Goal: Task Accomplishment & Management: Manage account settings

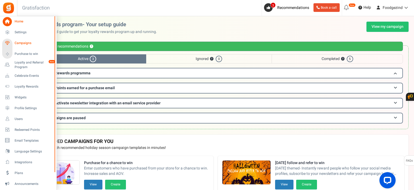
click at [27, 42] on span "Campaigns" at bounding box center [34, 43] width 38 height 5
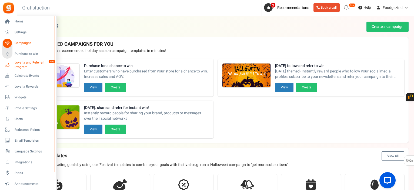
click at [24, 65] on span "Loyalty and Referral Program" at bounding box center [34, 64] width 39 height 9
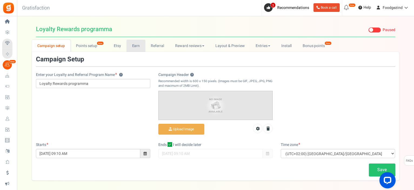
click at [136, 44] on link "Earn" at bounding box center [135, 46] width 19 height 12
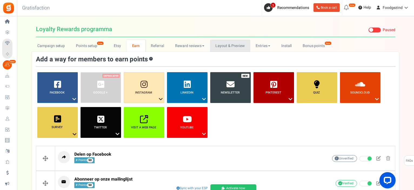
click at [222, 46] on link "Layout & Preview" at bounding box center [230, 46] width 40 height 12
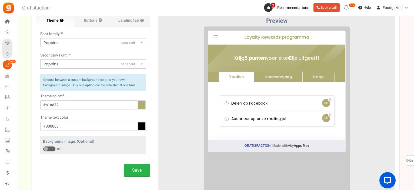
scroll to position [60, 0]
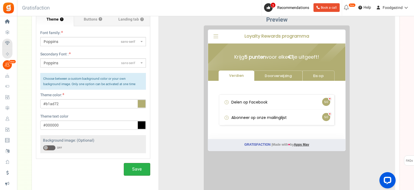
click at [133, 169] on button "Save" at bounding box center [137, 169] width 26 height 13
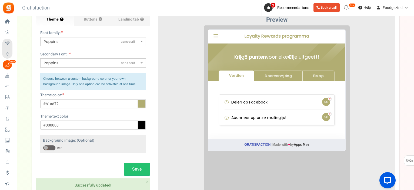
scroll to position [0, 0]
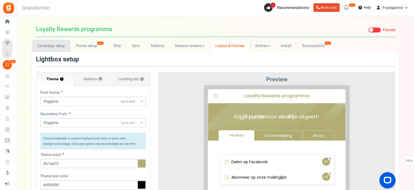
click at [59, 47] on link "Campaign setup" at bounding box center [51, 46] width 39 height 12
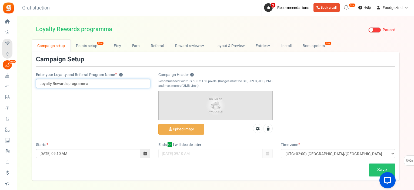
drag, startPoint x: 89, startPoint y: 85, endPoint x: 35, endPoint y: 82, distance: 53.5
click at [35, 82] on div "Enter your Loyalty and Referral Program Name ? Loyalty Rewards programma" at bounding box center [93, 82] width 122 height 21
type input "Foodgezind klantenkaart"
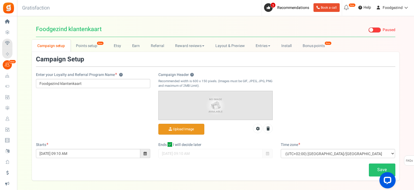
click at [184, 127] on input "Campaign Header ?" at bounding box center [180, 129] width 45 height 11
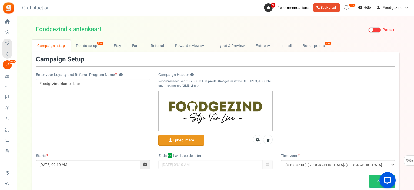
scroll to position [33, 0]
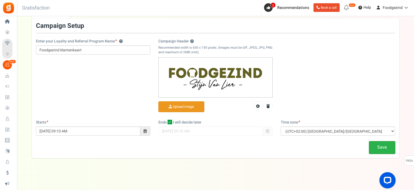
click at [386, 144] on link "Save" at bounding box center [381, 147] width 26 height 13
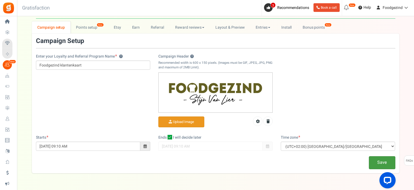
scroll to position [0, 0]
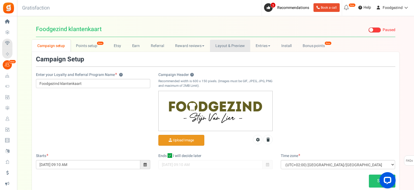
click at [232, 46] on link "Layout & Preview" at bounding box center [230, 46] width 40 height 12
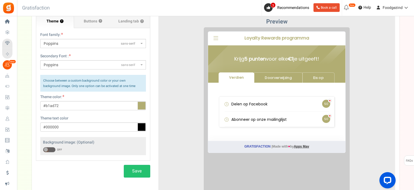
scroll to position [60, 0]
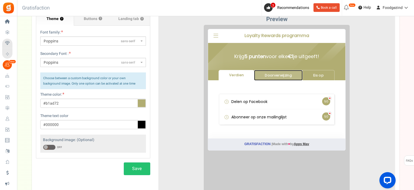
click at [280, 69] on link "Doorverwijzing" at bounding box center [274, 71] width 49 height 11
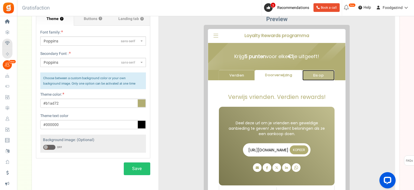
click at [313, 72] on link "Eis op" at bounding box center [314, 71] width 32 height 11
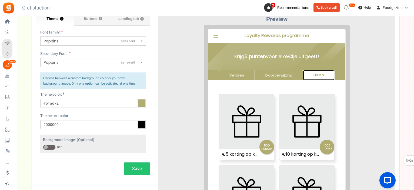
scroll to position [0, 0]
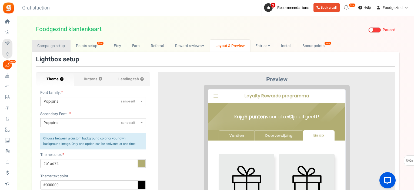
click at [54, 45] on link "Campaign setup" at bounding box center [51, 46] width 39 height 12
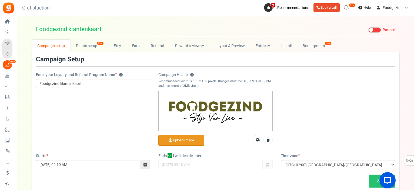
scroll to position [33, 0]
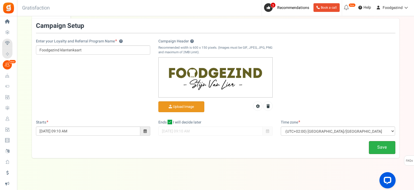
click at [379, 147] on link "Save" at bounding box center [381, 147] width 26 height 13
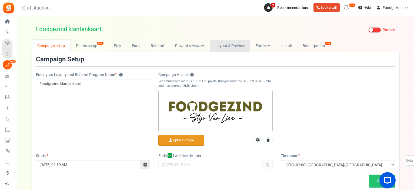
click at [238, 45] on link "Layout & Preview" at bounding box center [230, 46] width 40 height 12
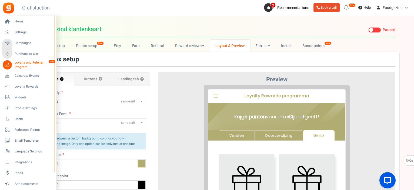
click at [17, 62] on span "Loyalty and Referral Program" at bounding box center [34, 64] width 39 height 9
click at [28, 66] on span "Loyalty and Referral Program" at bounding box center [34, 64] width 39 height 9
click at [28, 65] on span "Loyalty and Referral Program" at bounding box center [34, 64] width 39 height 9
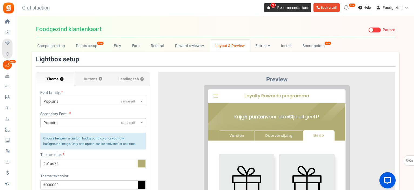
click at [286, 8] on span "Recommendations" at bounding box center [293, 8] width 32 height 6
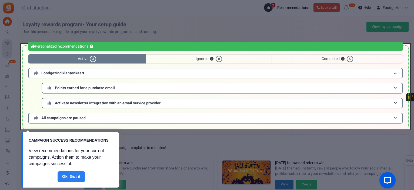
click at [69, 175] on link "Done" at bounding box center [72, 176] width 28 height 11
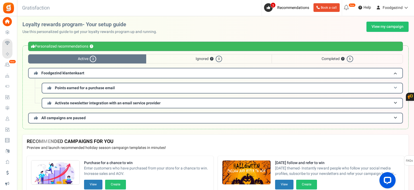
click at [107, 87] on span "Points earned for a purchase email" at bounding box center [85, 88] width 60 height 6
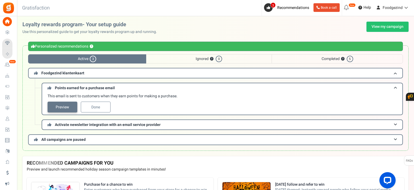
click at [66, 107] on link "Preview" at bounding box center [63, 107] width 30 height 11
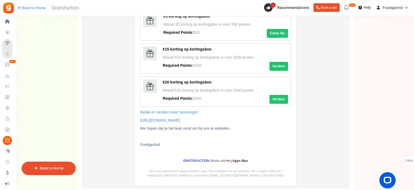
scroll to position [240, 0]
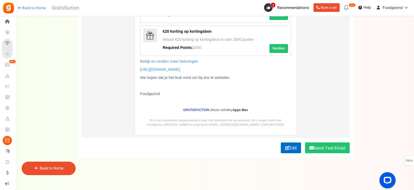
click at [287, 147] on link "Edit" at bounding box center [290, 147] width 20 height 11
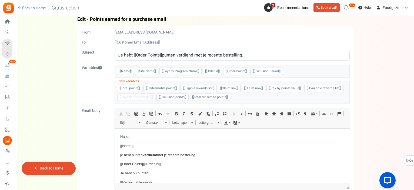
scroll to position [0, 0]
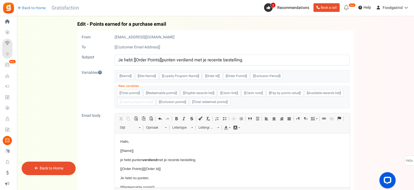
drag, startPoint x: 162, startPoint y: 60, endPoint x: 170, endPoint y: 57, distance: 9.1
click at [162, 60] on input "Je hebt [[Order Points]]punten verdiend met je recente bestelling." at bounding box center [231, 60] width 235 height 11
type input "Je hebt [[Order Points]] punten verdiend met je recente bestelling."
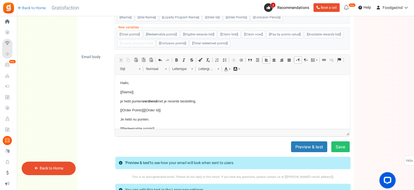
click at [131, 83] on p "Hallo," at bounding box center [232, 83] width 224 height 6
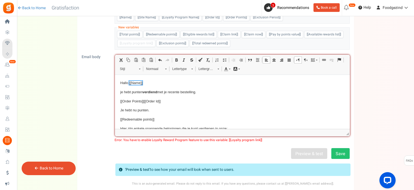
click at [131, 83] on span "[[Name]]" at bounding box center [135, 83] width 13 height 4
click at [127, 83] on p "Hallo, ​​​​​​​ [[Name]]" at bounding box center [232, 83] width 224 height 6
click at [152, 82] on p "Hallo [[Name]]" at bounding box center [232, 83] width 224 height 6
click at [122, 93] on p "je hebt punten verdiend met je recente bestelling." at bounding box center [232, 92] width 224 height 6
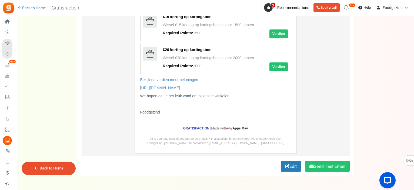
scroll to position [240, 0]
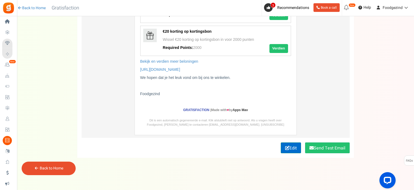
click at [293, 148] on link "Edit" at bounding box center [290, 147] width 20 height 11
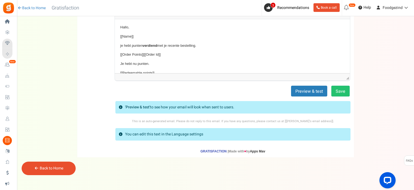
scroll to position [113, 0]
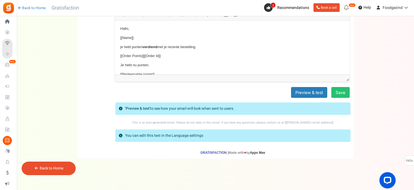
click at [151, 28] on p "Hallo," at bounding box center [232, 29] width 224 height 6
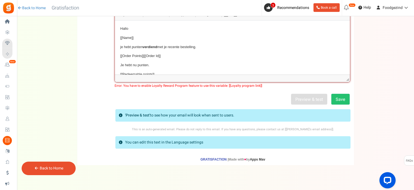
scroll to position [119, 0]
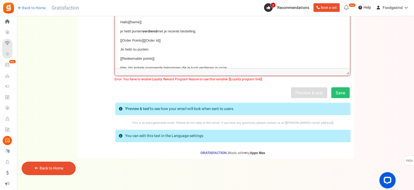
click at [160, 23] on p "Hallo ​​​​​​​ [[Name]]" at bounding box center [232, 22] width 224 height 6
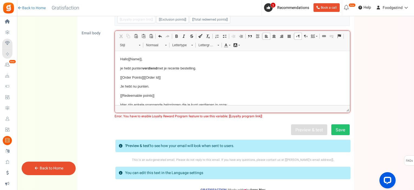
scroll to position [73, 0]
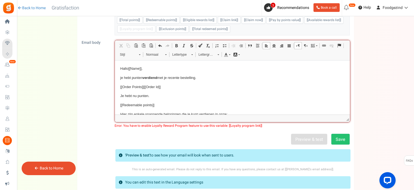
click at [121, 78] on p "je hebt punten verdiend met je recente bestelling." at bounding box center [232, 78] width 224 height 6
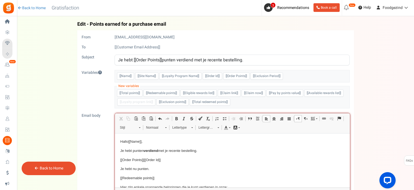
drag, startPoint x: 168, startPoint y: 24, endPoint x: 90, endPoint y: 21, distance: 77.8
click at [90, 22] on h4 "Back Edit - Points earned for a purchase email" at bounding box center [215, 24] width 276 height 5
click at [163, 59] on input "Je hebt [[Order Points]]punten verdiend met je recente bestelling." at bounding box center [231, 60] width 235 height 11
type input "Je hebt [[Order Points]] punten verdiend met je recente bestelling."
click at [220, 142] on p "Hallo [[Name]] ," at bounding box center [232, 142] width 224 height 6
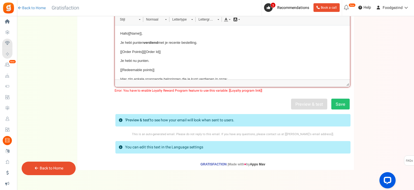
scroll to position [119, 0]
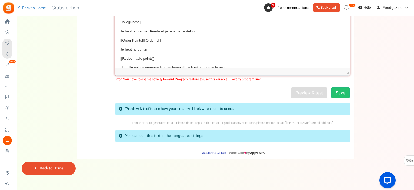
click at [62, 167] on link "Back to Home" at bounding box center [51, 168] width 23 height 6
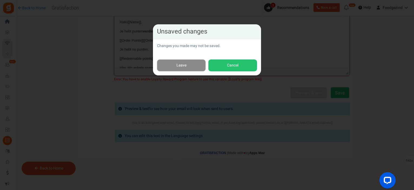
click at [192, 65] on link "Leave" at bounding box center [181, 65] width 49 height 12
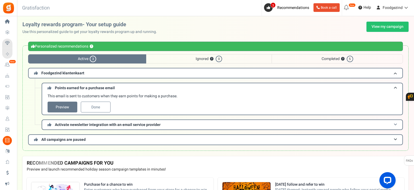
click at [113, 123] on span "Activate newsletter integration with an email service provider" at bounding box center [108, 125] width 106 height 6
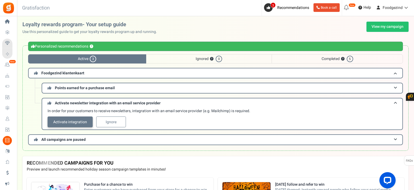
click at [79, 122] on link "Activate integration" at bounding box center [70, 121] width 45 height 11
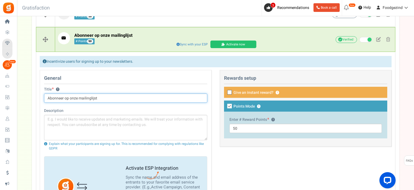
scroll to position [9, 0]
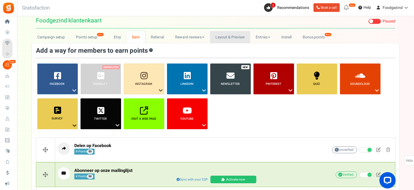
click at [236, 37] on link "Layout & Preview" at bounding box center [230, 37] width 40 height 12
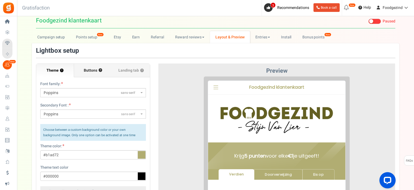
click at [95, 69] on span "Buttons" at bounding box center [90, 70] width 13 height 5
click at [0, 0] on input "Buttons ?" at bounding box center [0, 0] width 0 height 0
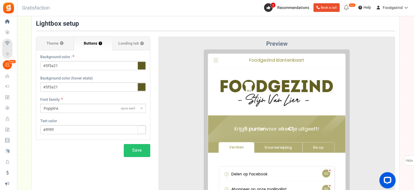
scroll to position [63, 0]
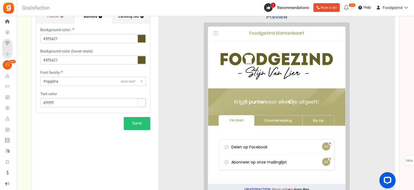
click at [126, 19] on label "Landing tab ?" at bounding box center [131, 16] width 38 height 13
click at [0, 0] on input "Landing tab ?" at bounding box center [0, 0] width 0 height 0
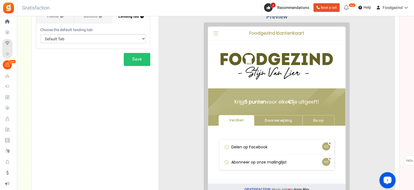
scroll to position [9, 0]
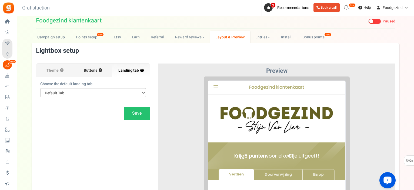
click at [93, 70] on span "Buttons" at bounding box center [90, 70] width 13 height 5
click at [0, 0] on input "Buttons ?" at bounding box center [0, 0] width 0 height 0
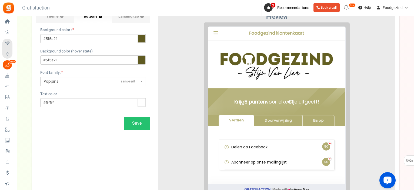
scroll to position [90, 0]
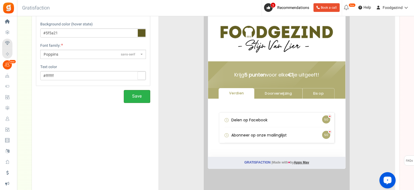
click at [127, 95] on button "Save" at bounding box center [137, 96] width 26 height 13
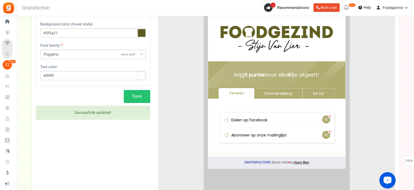
scroll to position [32, 0]
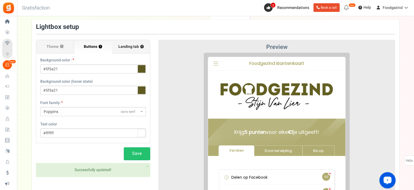
click at [129, 48] on span "Landing tab ?" at bounding box center [130, 46] width 25 height 5
click at [0, 0] on input "Landing tab ?" at bounding box center [0, 0] width 0 height 0
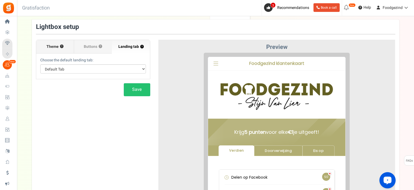
click at [63, 50] on label "Theme ?" at bounding box center [55, 46] width 38 height 13
click at [0, 0] on input "Theme ?" at bounding box center [0, 0] width 0 height 0
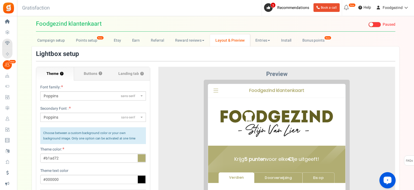
scroll to position [0, 0]
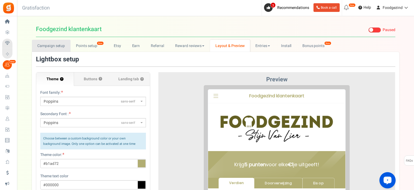
click at [55, 46] on link "Campaign setup" at bounding box center [51, 46] width 39 height 12
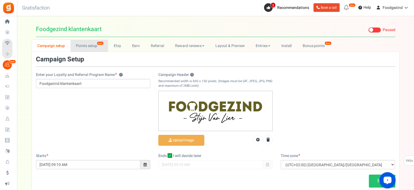
click at [89, 43] on link "Points setup New" at bounding box center [89, 46] width 38 height 12
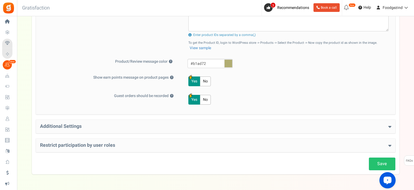
scroll to position [237, 0]
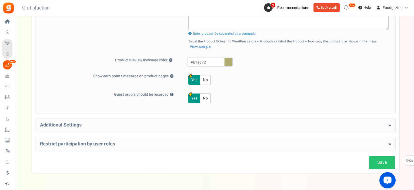
click at [77, 124] on h4 "Additional Settings" at bounding box center [215, 124] width 351 height 5
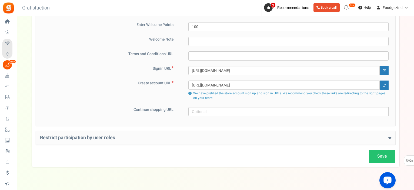
scroll to position [369, 0]
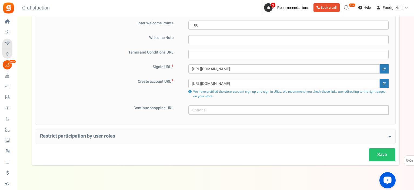
click at [80, 135] on h4 "Restrict participation by user roles" at bounding box center [215, 135] width 351 height 5
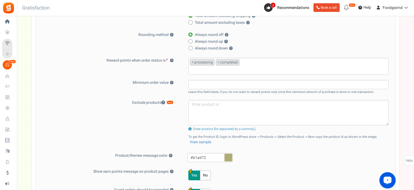
scroll to position [0, 0]
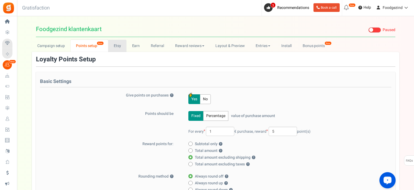
click at [119, 46] on link "Etsy" at bounding box center [117, 46] width 18 height 12
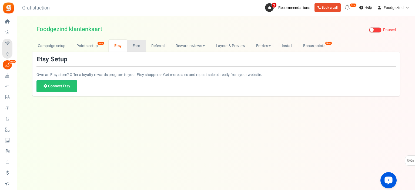
click at [132, 45] on link "Earn" at bounding box center [136, 46] width 19 height 12
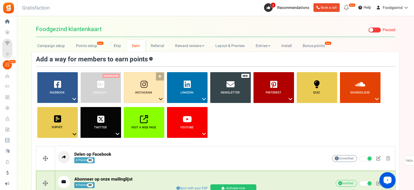
click at [160, 76] on link "Instagram ?" at bounding box center [144, 87] width 40 height 31
click at [150, 108] on link "Follow on Instagram" at bounding box center [143, 109] width 43 height 7
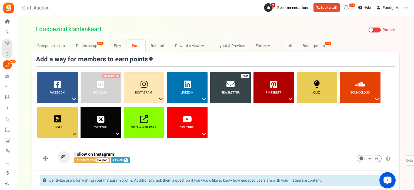
scroll to position [121, 0]
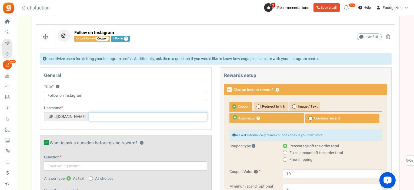
click at [124, 115] on input "text" at bounding box center [148, 116] width 118 height 9
paste input "https://www.instagram.com/foodgezind/"
drag, startPoint x: 150, startPoint y: 115, endPoint x: 98, endPoint y: 113, distance: 52.1
click at [98, 113] on div "https://www.instagram.com/ https://www.instagram.com/foodgezind/" at bounding box center [125, 116] width 163 height 9
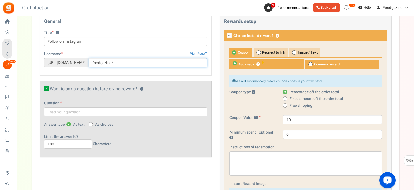
scroll to position [148, 0]
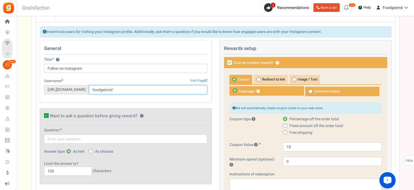
type input "foodgezind/"
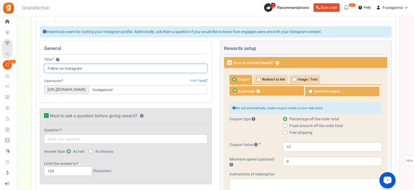
drag, startPoint x: 63, startPoint y: 67, endPoint x: 45, endPoint y: 69, distance: 18.0
click at [45, 69] on input "Follow on Instagram" at bounding box center [125, 68] width 163 height 9
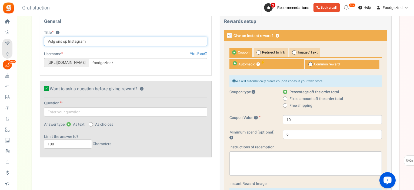
type input "Volg ons op Instagram"
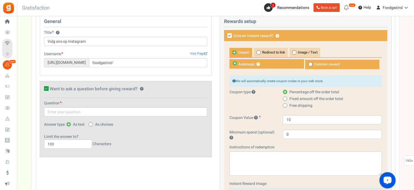
click at [44, 87] on icon at bounding box center [46, 88] width 5 height 5
click at [42, 88] on input "Want to ask a question before giving reward? ?" at bounding box center [41, 90] width 4 height 4
checkbox input "false"
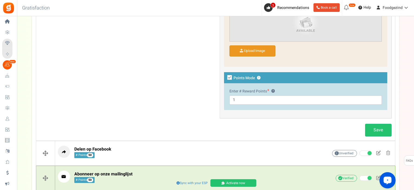
scroll to position [418, 0]
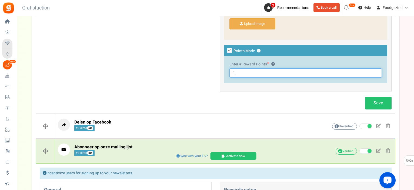
drag, startPoint x: 235, startPoint y: 70, endPoint x: 228, endPoint y: 70, distance: 7.6
click at [228, 70] on div "Enter # Reward Points ? 1" at bounding box center [305, 69] width 163 height 27
type input "50"
click at [383, 101] on link "Save" at bounding box center [378, 103] width 26 height 13
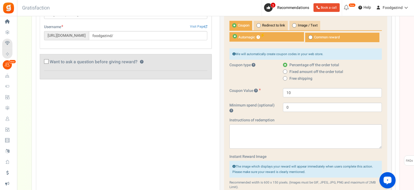
scroll to position [175, 0]
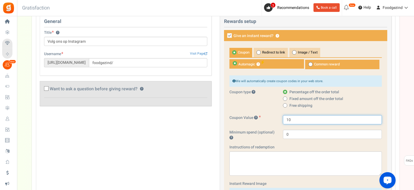
click at [286, 118] on input "10" at bounding box center [332, 119] width 99 height 9
type input "50"
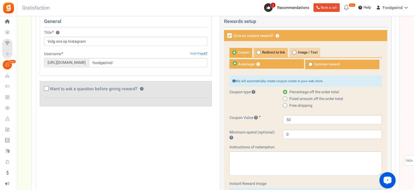
click at [259, 52] on icon at bounding box center [258, 52] width 1 height 1
click at [257, 52] on input "Redirect to link" at bounding box center [255, 51] width 4 height 4
radio input "true"
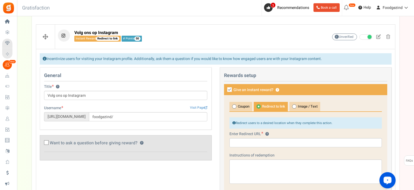
scroll to position [148, 0]
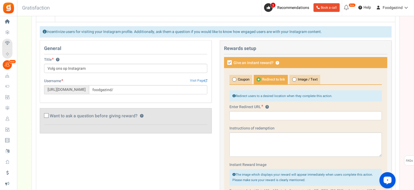
click at [229, 62] on icon at bounding box center [229, 62] width 5 height 5
click at [225, 62] on input "Give an instant reward? ?" at bounding box center [224, 63] width 4 height 4
checkbox input "false"
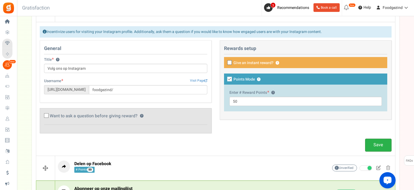
click at [379, 143] on link "Save" at bounding box center [378, 144] width 26 height 13
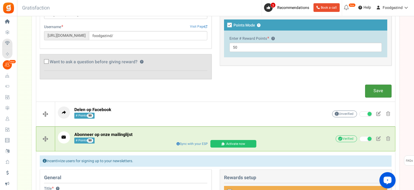
scroll to position [256, 0]
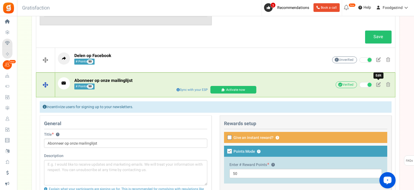
click at [377, 83] on span at bounding box center [378, 84] width 5 height 5
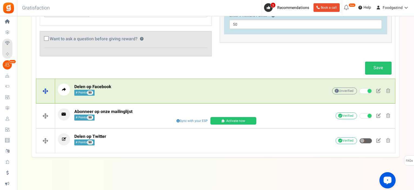
scroll to position [224, 0]
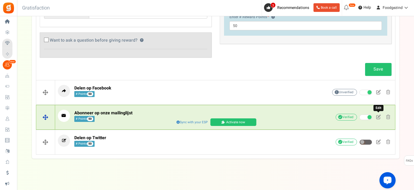
click at [379, 115] on span at bounding box center [378, 116] width 5 height 5
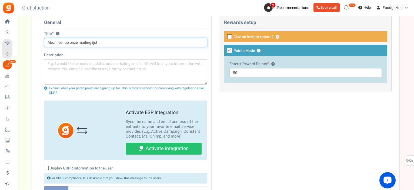
drag, startPoint x: 79, startPoint y: 42, endPoint x: 104, endPoint y: 43, distance: 25.7
click at [104, 43] on input "Abonneer op onze mailinglijst" at bounding box center [125, 42] width 163 height 9
click at [90, 41] on input "Abonneer op onze nieuwssbrief" at bounding box center [125, 42] width 163 height 9
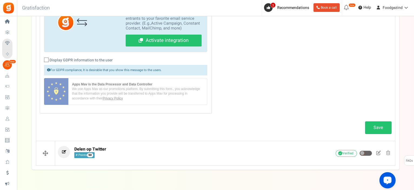
scroll to position [343, 0]
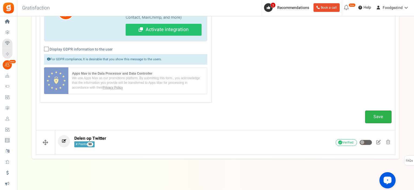
type input "Abonneer op onze nieuwsbrief"
click at [377, 115] on link "Save" at bounding box center [378, 116] width 26 height 13
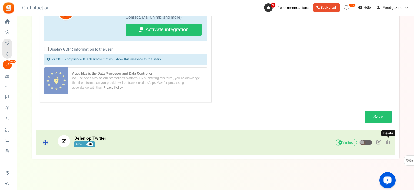
click at [388, 140] on span at bounding box center [388, 142] width 4 height 5
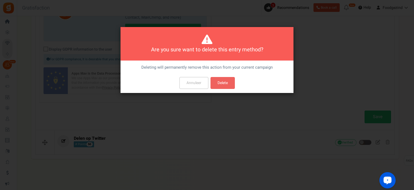
scroll to position [0, 0]
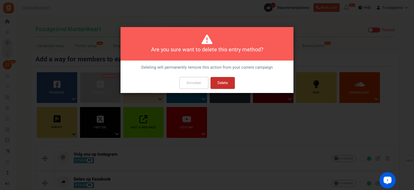
click at [222, 81] on button "Delete" at bounding box center [222, 83] width 24 height 12
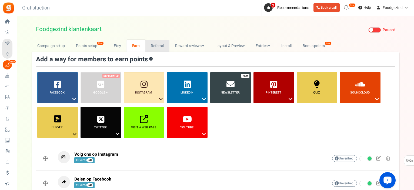
click at [162, 46] on link "Referral" at bounding box center [157, 46] width 24 height 12
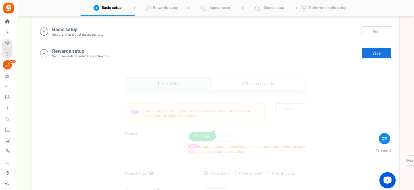
scroll to position [54, 0]
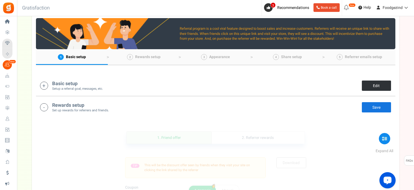
click at [376, 86] on link "Edit" at bounding box center [376, 85] width 30 height 11
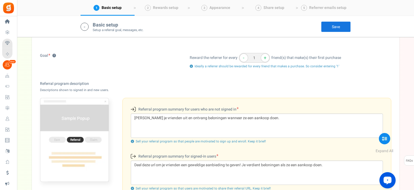
scroll to position [113, 0]
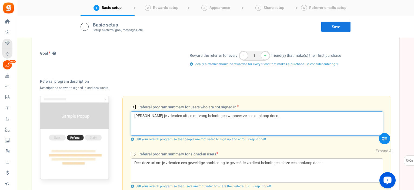
drag, startPoint x: 263, startPoint y: 116, endPoint x: 130, endPoint y: 119, distance: 132.3
click at [131, 119] on textarea "Nodig je vrienden uit en ontvang beloningen wanneer ze een aankoop doen." at bounding box center [257, 123] width 252 height 24
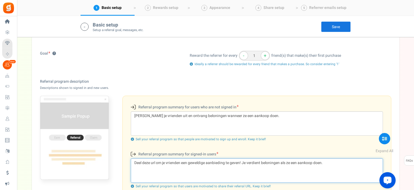
drag, startPoint x: 328, startPoint y: 163, endPoint x: 130, endPoint y: 165, distance: 197.4
click at [131, 165] on textarea "Deel deze url om je vrienden een geweldige aanbieding te geven! Je verdient bel…" at bounding box center [257, 170] width 252 height 24
click at [140, 173] on textarea "Deel deze url om je vrienden een geweldige aanbieding te geven! Je verdient bel…" at bounding box center [257, 170] width 252 height 24
drag, startPoint x: 327, startPoint y: 163, endPoint x: 134, endPoint y: 163, distance: 192.8
click at [133, 164] on textarea "Deel deze url om je vrienden een geweldige aanbieding te geven! Je verdient bel…" at bounding box center [257, 170] width 252 height 24
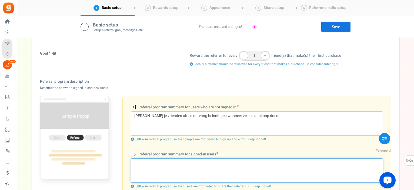
paste textarea "Deel je persoonlijke link en laat je vrienden kennismaken met Foodgezind."
paste textarea "jij wordt beloond met extra punten bij hun eerste aankoop."
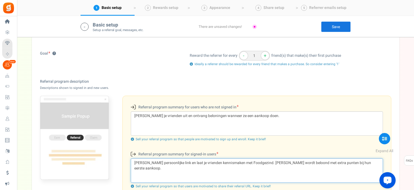
click at [259, 161] on textarea "Deel je persoonlijke link en laat je vrienden kennismaken met Foodgezind. jij w…" at bounding box center [257, 170] width 252 height 24
type textarea "Deel je persoonlijke link en laat je vrienden kennismaken met Foodgezind. Jij w…"
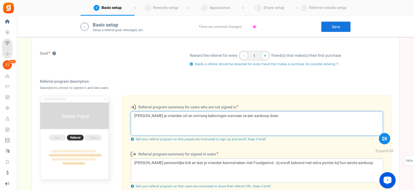
drag, startPoint x: 262, startPoint y: 115, endPoint x: 131, endPoint y: 119, distance: 131.8
click at [131, 119] on textarea "Nodig je vrienden uit en ontvang beloningen wanneer ze een aankoop doen." at bounding box center [257, 123] width 252 height 24
click at [189, 115] on textarea "Nodig je vrienden uit en ontvang beloningen wanneer ze een aankoop doen." at bounding box center [257, 123] width 252 height 24
drag, startPoint x: 189, startPoint y: 114, endPoint x: 206, endPoint y: 113, distance: 17.3
click at [206, 113] on textarea "Nodig je vrienden uit en ontvang beloningen wanneer ze een aankoop doen." at bounding box center [257, 123] width 252 height 24
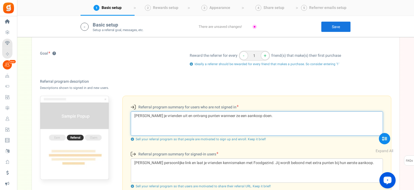
click at [229, 115] on textarea "Nodig je vrienden uit en ontvang punten wanneer ze een aankoop doen." at bounding box center [257, 123] width 252 height 24
click at [220, 116] on textarea "Nodig je vrienden uit en ontvang punten wanneer ze een eerste aankoop doen." at bounding box center [257, 123] width 252 height 24
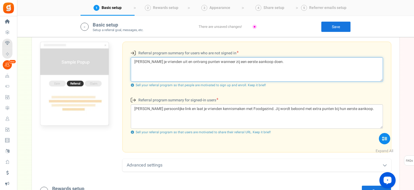
scroll to position [221, 0]
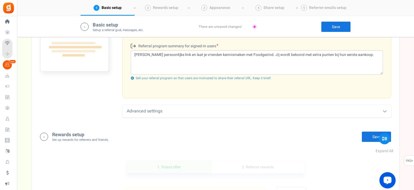
type textarea "[PERSON_NAME] je vrienden uit en ontvang punten wanneer zij een eerste aankoop …"
click at [370, 137] on link "Save" at bounding box center [376, 136] width 30 height 11
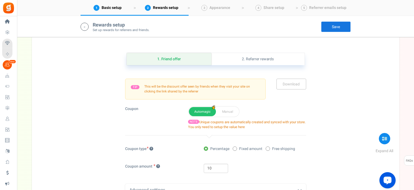
scroll to position [302, 0]
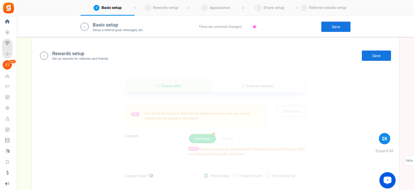
click at [78, 55] on h4 "Rewards setup" at bounding box center [80, 53] width 57 height 5
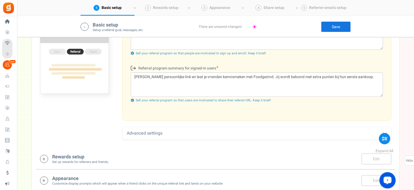
scroll to position [226, 0]
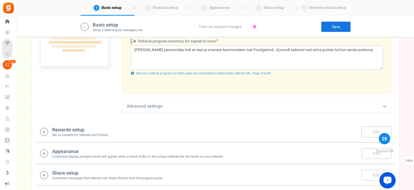
click at [62, 131] on h4 "Rewards setup" at bounding box center [80, 129] width 57 height 5
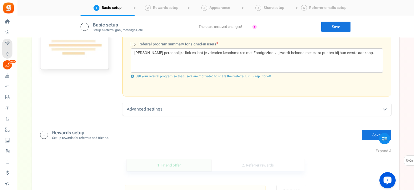
scroll to position [142, 0]
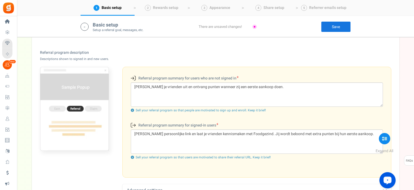
click at [330, 26] on link "Save" at bounding box center [336, 26] width 30 height 11
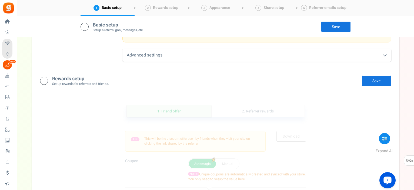
scroll to position [304, 0]
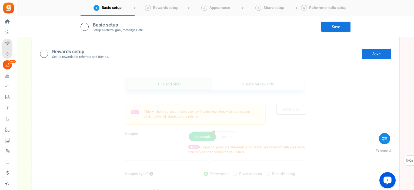
click at [80, 52] on h4 "Rewards setup" at bounding box center [80, 51] width 57 height 5
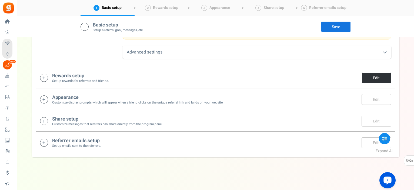
click at [368, 76] on link "Edit" at bounding box center [376, 77] width 30 height 11
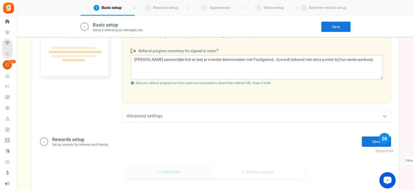
scroll to position [297, 0]
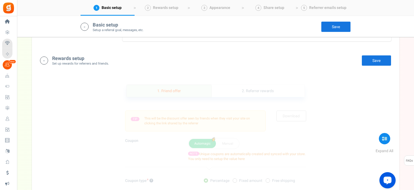
click at [174, 91] on link "1. Friend offer" at bounding box center [169, 91] width 85 height 12
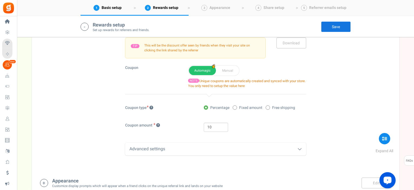
scroll to position [366, 0]
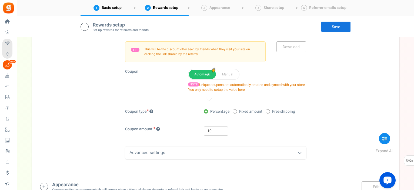
click at [265, 154] on div "Advanced settings" at bounding box center [215, 152] width 181 height 13
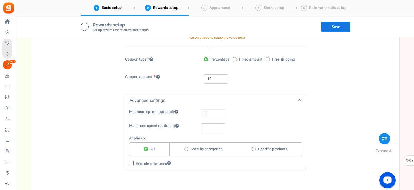
scroll to position [419, 0]
click at [212, 111] on input "0" at bounding box center [213, 113] width 24 height 9
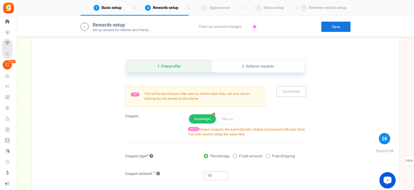
scroll to position [320, 0]
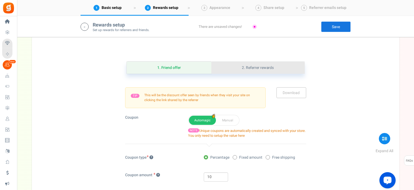
type input "30"
click at [263, 67] on link "2. Referrer rewards" at bounding box center [257, 68] width 93 height 12
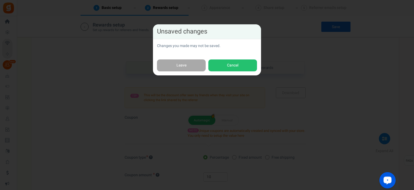
click at [337, 75] on div "Unsaved changes Changes you made may not be saved. Leave Cancel" at bounding box center [207, 95] width 414 height 190
click at [244, 67] on button "Cancel" at bounding box center [232, 65] width 49 height 12
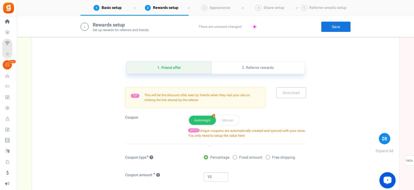
click at [334, 25] on link "Save" at bounding box center [336, 26] width 30 height 11
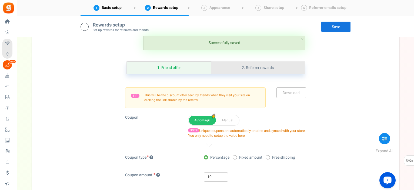
click at [256, 67] on link "2. Referrer rewards" at bounding box center [257, 68] width 93 height 12
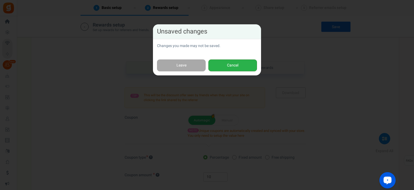
click at [236, 65] on button "Cancel" at bounding box center [232, 65] width 49 height 12
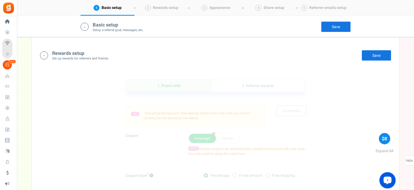
scroll to position [298, 0]
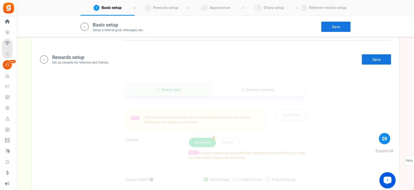
click at [374, 57] on link "Save" at bounding box center [376, 59] width 30 height 11
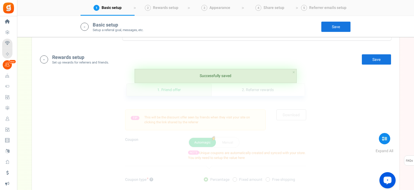
click at [340, 28] on link "Save" at bounding box center [336, 26] width 30 height 11
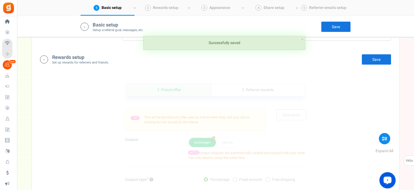
click at [332, 113] on div "1. Friend offer Paused! Coupons over. Upload now! 2. Referrer rewards Paused! C…" at bounding box center [215, 186] width 359 height 233
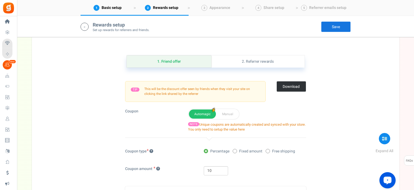
scroll to position [331, 0]
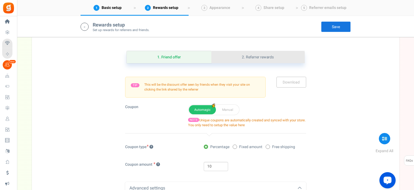
click at [262, 57] on link "2. Referrer rewards" at bounding box center [257, 57] width 93 height 12
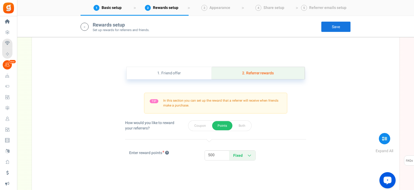
scroll to position [314, 0]
click at [332, 28] on link "Save" at bounding box center [336, 26] width 30 height 11
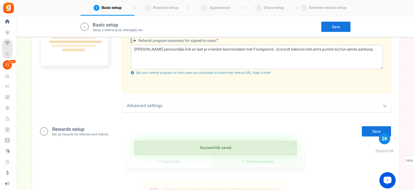
scroll to position [233, 0]
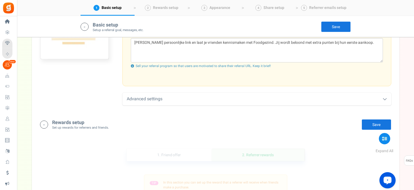
click at [371, 125] on link "Save" at bounding box center [376, 124] width 30 height 11
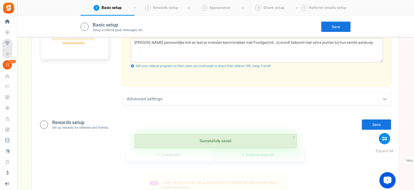
click at [339, 25] on link "Save" at bounding box center [336, 26] width 30 height 11
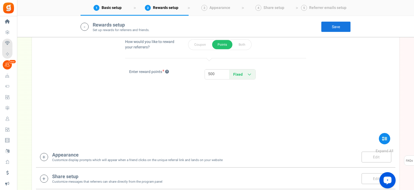
scroll to position [399, 0]
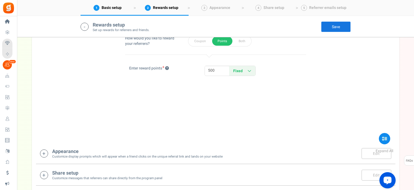
click at [44, 153] on icon at bounding box center [44, 153] width 8 height 8
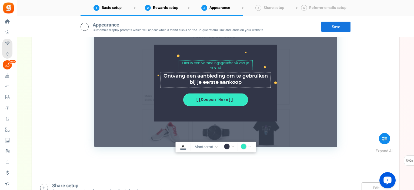
scroll to position [630, 0]
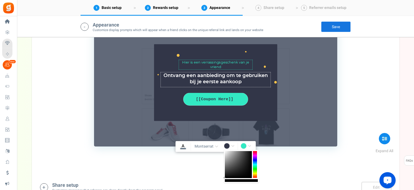
click at [225, 145] on input "#323648" at bounding box center [230, 146] width 12 height 7
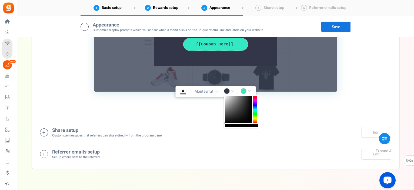
scroll to position [690, 0]
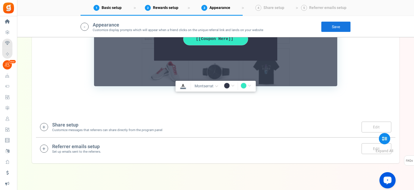
click at [232, 84] on input "rgba(0,0,0,1)" at bounding box center [230, 86] width 12 height 7
click at [226, 85] on input "rgba(0,0,0,1)" at bounding box center [230, 86] width 12 height 7
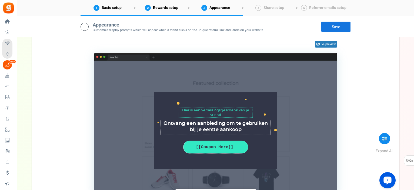
scroll to position [555, 0]
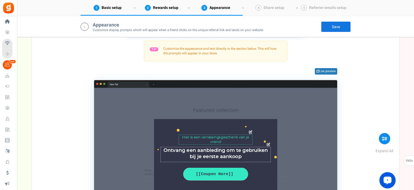
click at [219, 140] on textarea "Hier is een verrassingsgeschenk van je vriend" at bounding box center [215, 139] width 74 height 10
click at [249, 132] on icon at bounding box center [251, 132] width 4 height 4
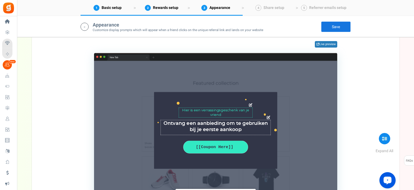
scroll to position [636, 0]
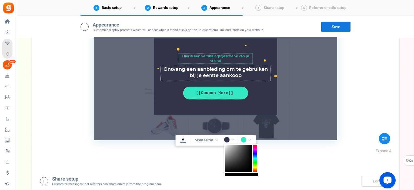
click at [231, 138] on input "rgba(0,0,0,1)" at bounding box center [230, 140] width 12 height 7
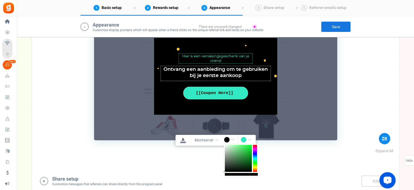
click at [255, 162] on div at bounding box center [255, 158] width 4 height 27
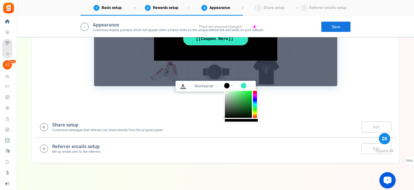
click at [239, 120] on div at bounding box center [241, 120] width 33 height 3
click at [245, 102] on div at bounding box center [238, 104] width 27 height 27
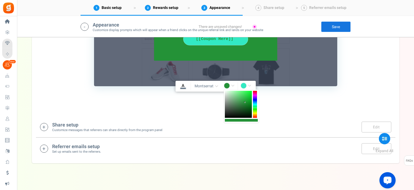
click at [245, 106] on div at bounding box center [238, 104] width 27 height 27
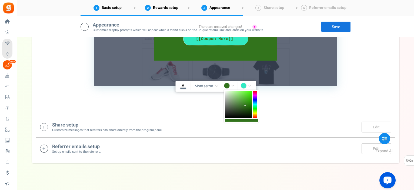
drag, startPoint x: 255, startPoint y: 107, endPoint x: 255, endPoint y: 110, distance: 2.7
click at [255, 110] on div at bounding box center [255, 104] width 4 height 27
click at [239, 105] on div at bounding box center [238, 104] width 27 height 27
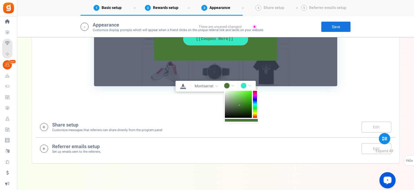
click at [239, 108] on div at bounding box center [238, 104] width 27 height 27
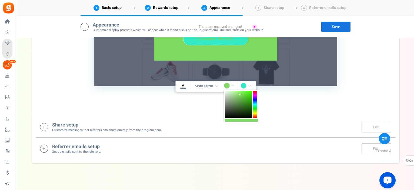
click at [240, 94] on div at bounding box center [238, 104] width 27 height 27
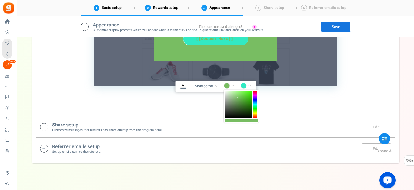
click at [238, 97] on div at bounding box center [238, 104] width 27 height 27
click at [238, 101] on div at bounding box center [238, 104] width 27 height 27
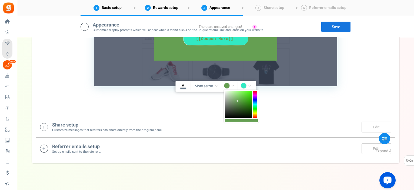
click at [238, 102] on div at bounding box center [238, 104] width 27 height 27
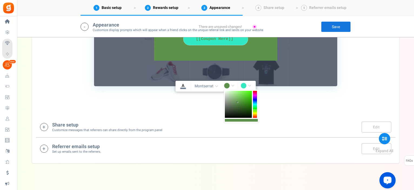
scroll to position [636, 0]
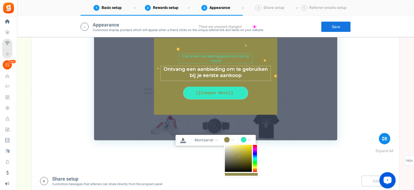
drag, startPoint x: 255, startPoint y: 164, endPoint x: 255, endPoint y: 167, distance: 3.0
click at [255, 167] on div at bounding box center [255, 158] width 4 height 27
type input "rgba(146,140,75,1)"
click at [244, 140] on input "#32e9c3" at bounding box center [246, 140] width 12 height 7
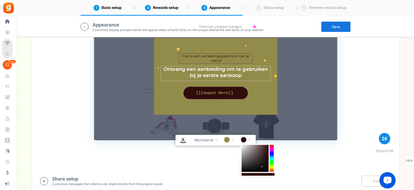
click at [262, 166] on div at bounding box center [254, 158] width 27 height 27
click at [244, 56] on textarea "Hier is een verrassingsgeschenk van je vriend" at bounding box center [215, 58] width 74 height 10
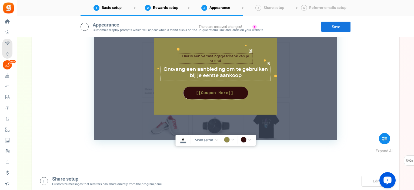
click at [250, 50] on icon at bounding box center [251, 51] width 4 height 4
click at [225, 59] on textarea "Hier is een verrassingsgeschenk van je vriend" at bounding box center [215, 58] width 74 height 10
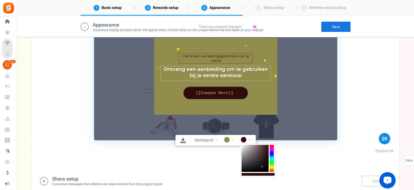
click at [249, 138] on input "rgba(49,12,12,1)" at bounding box center [246, 140] width 12 height 7
click at [266, 170] on div at bounding box center [254, 158] width 27 height 27
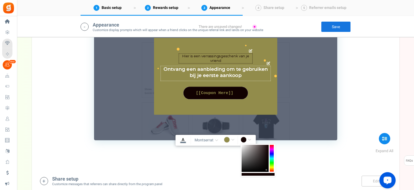
type input "rgba(18,1,1,1)"
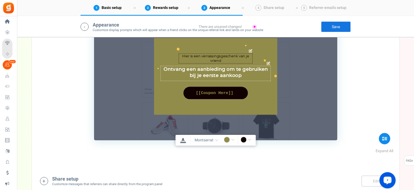
drag, startPoint x: 237, startPoint y: 56, endPoint x: 220, endPoint y: 58, distance: 16.6
click at [220, 58] on textarea "Hier is een verrassingsgeschenk van je vriend" at bounding box center [215, 58] width 74 height 10
click at [222, 61] on textarea "Hier is een verrassingsgeschenk van je vriend" at bounding box center [215, 58] width 74 height 10
drag, startPoint x: 224, startPoint y: 61, endPoint x: 168, endPoint y: 51, distance: 56.5
click at [168, 51] on div "Hier is een verrassingsgeschenk van je vriend Char(s) : 0 Ontvang een aanbiedin…" at bounding box center [215, 76] width 123 height 77
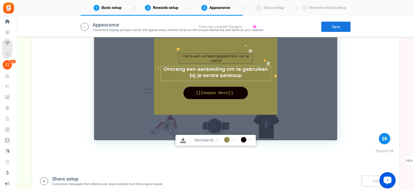
paste textarea "Je vriend heeft iets lekkers voor je in petto!"
type textarea "Je vriend heeft iets lekkers voor je in petto!"
click at [241, 74] on textarea "Ontvang een aanbieding om te gebruiken bij je eerste aankoop" at bounding box center [215, 73] width 110 height 15
drag, startPoint x: 224, startPoint y: 67, endPoint x: 187, endPoint y: 69, distance: 36.8
click at [187, 69] on textarea "Ontvang een aanbieding om te gebruiken bij je eerste aankoop" at bounding box center [215, 73] width 110 height 15
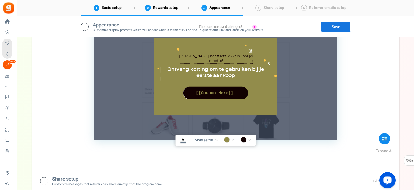
click at [190, 68] on textarea "Ontvang een aanbieding om te gebruiken bij je eerste aankoop" at bounding box center [215, 73] width 110 height 15
click at [238, 73] on textarea "Ontvang een aanbieding om te gebruiken bij je eerste aankoop" at bounding box center [215, 73] width 110 height 15
click at [258, 68] on textarea "Ontvang een aanbieding om te gebruiken bij je eerste aankoop" at bounding box center [215, 73] width 110 height 15
drag, startPoint x: 249, startPoint y: 75, endPoint x: 168, endPoint y: 66, distance: 81.5
click at [168, 66] on textarea "Ontvang een aanbieding om te gebruiken bij je eerste aankoop" at bounding box center [215, 73] width 110 height 15
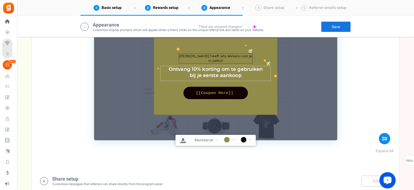
click at [246, 78] on textarea "Ontvang een aanbieding om te gebruiken bij je eerste aankoop" at bounding box center [215, 73] width 110 height 15
type textarea "Ontvang 10% korting om te gebruiken bij je eerste aankoop (vanaf €30)"
click at [379, 93] on div "TIP Customize the appearance and text directly in the section below. This will …" at bounding box center [215, 50] width 351 height 180
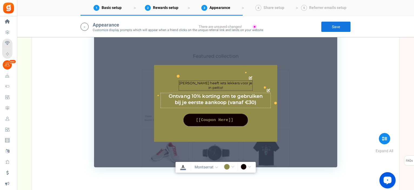
click at [231, 83] on textarea "Hier is een verrassingsgeschenk van je vriend" at bounding box center [215, 85] width 74 height 10
type textarea "Je vriend heeft iets lekkers voor je in petto!"
click at [341, 27] on link "Save" at bounding box center [336, 26] width 30 height 11
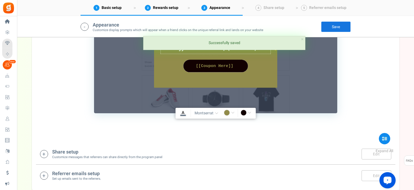
scroll to position [690, 0]
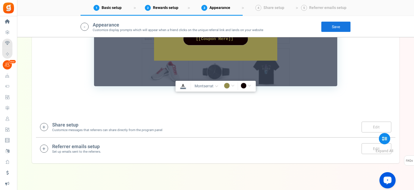
click at [48, 126] on icon at bounding box center [44, 127] width 8 height 8
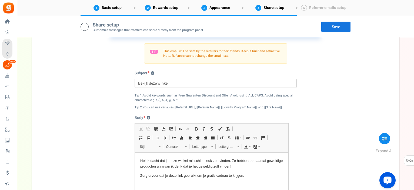
scroll to position [790, 0]
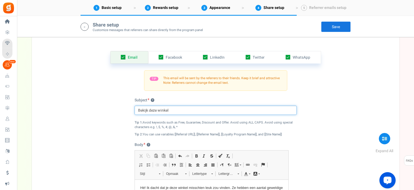
drag, startPoint x: 181, startPoint y: 111, endPoint x: 129, endPoint y: 110, distance: 52.7
click at [129, 110] on div "Email Facebook LinkedIn Twitter WhatsApp INFO Email share is currently disabled…" at bounding box center [215, 163] width 359 height 250
paste input "Een Foodgezind-fan wil jou laten proeven."
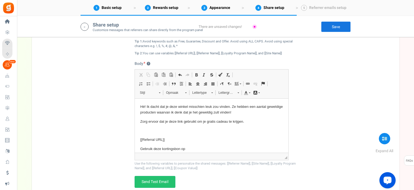
scroll to position [817, 0]
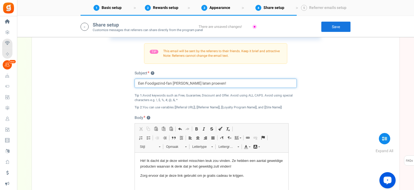
type input "Een Foodgezind-fan wil jou laten proeven!"
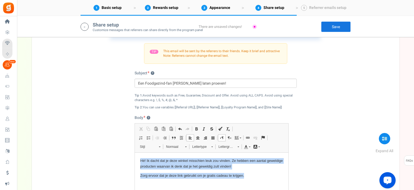
drag, startPoint x: 245, startPoint y: 175, endPoint x: 137, endPoint y: 160, distance: 109.8
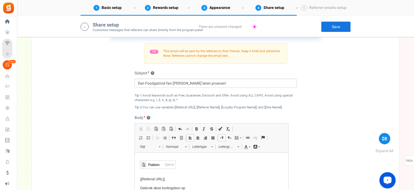
scroll to position [0, 0]
click at [151, 166] on span "Plakken" at bounding box center [155, 165] width 17 height 8
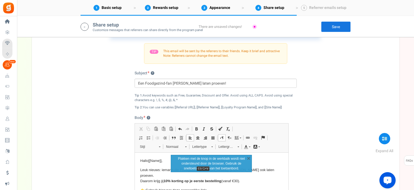
scroll to position [898, 0]
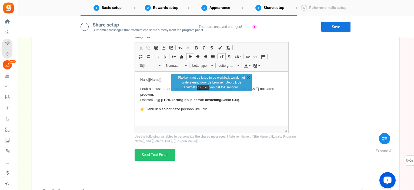
click at [248, 77] on link "X" at bounding box center [248, 76] width 5 height 5
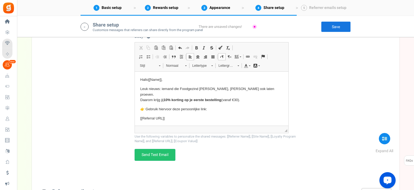
scroll to position [32, 0]
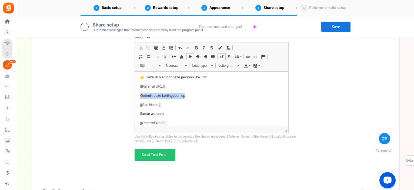
drag, startPoint x: 140, startPoint y: 89, endPoint x: 190, endPoint y: 85, distance: 49.8
click at [190, 85] on body "Hallo [[Name]] , Leuk nieuws: iemand die Foodgezind al kent, wil jou ook laten …" at bounding box center [211, 85] width 143 height 81
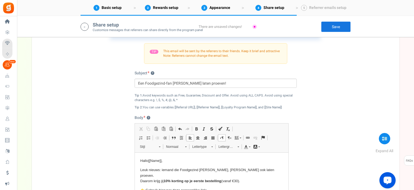
scroll to position [790, 0]
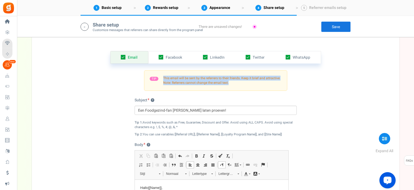
drag, startPoint x: 231, startPoint y: 82, endPoint x: 163, endPoint y: 75, distance: 68.2
click at [163, 75] on div "TIP This email will be sent by the referrers to their friends. Keep it brief an…" at bounding box center [215, 80] width 143 height 21
copy span "This email will be sent by the referrers to their friends. Keep it brief and at…"
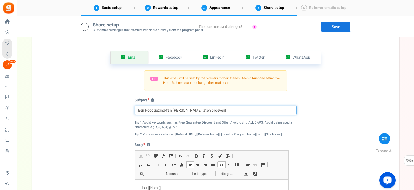
drag, startPoint x: 212, startPoint y: 110, endPoint x: 119, endPoint y: 120, distance: 93.4
click at [119, 120] on div "Email Facebook LinkedIn Twitter WhatsApp INFO Email share is currently disabled…" at bounding box center [215, 163] width 359 height 250
paste input "Ik trakteer je bij Foodgezind!"
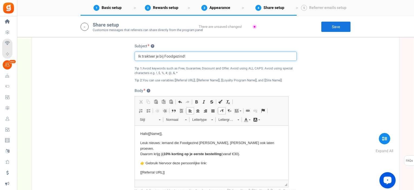
scroll to position [871, 0]
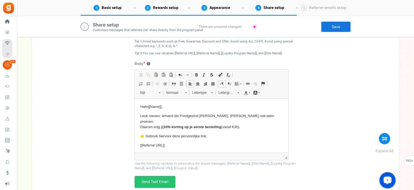
type input "Ik trakteer je bij Foodgezind!"
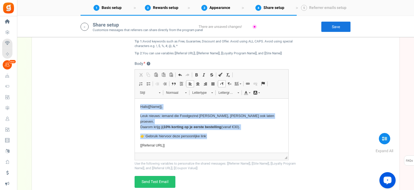
drag, startPoint x: 209, startPoint y: 131, endPoint x: 141, endPoint y: 105, distance: 73.1
click at [141, 105] on body "Hallo [[Name]] , Leuk nieuws: iemand die Foodgezind al kent, wil jou ook laten …" at bounding box center [211, 144] width 143 height 81
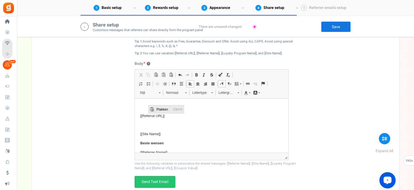
click at [156, 109] on span "Plakken" at bounding box center [163, 109] width 17 height 8
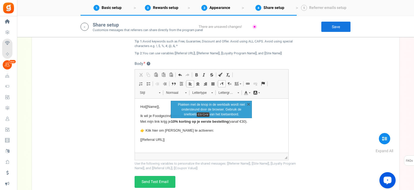
click at [202, 130] on p "👉 Klik hier om je korting te activeren:" at bounding box center [211, 131] width 143 height 6
click at [248, 104] on link "X" at bounding box center [248, 103] width 5 height 5
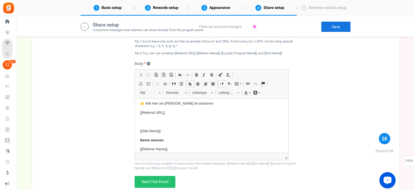
scroll to position [32, 0]
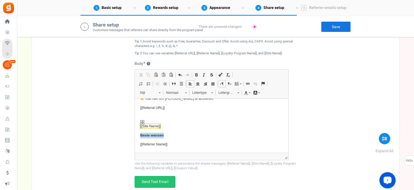
drag, startPoint x: 170, startPoint y: 143, endPoint x: 141, endPoint y: 123, distance: 35.5
click at [141, 123] on body "Hoi [[Name]] , Ik wil je Foodgezind laten ontdekken. Met mijn link krijg je 10%…" at bounding box center [211, 109] width 143 height 75
drag, startPoint x: 153, startPoint y: 117, endPoint x: 176, endPoint y: 147, distance: 38.1
click at [176, 147] on body "Hoi [[Name]] , Ik wil je Foodgezind laten ontdekken. Met mijn link krijg je 10%…" at bounding box center [211, 109] width 143 height 75
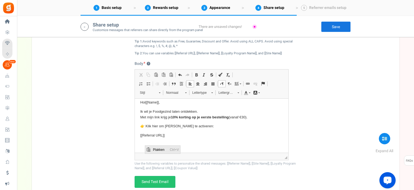
click at [156, 150] on span "Plakken" at bounding box center [159, 150] width 17 height 8
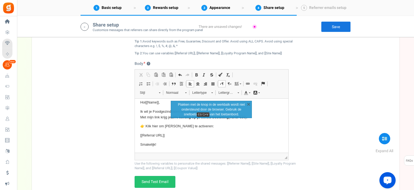
click at [179, 138] on body "Hoi [[Name]] , Ik wil je Foodgezind laten ontdekken. Met mijn link krijg je 10%…" at bounding box center [211, 124] width 143 height 48
click at [247, 104] on link "X" at bounding box center [248, 103] width 5 height 5
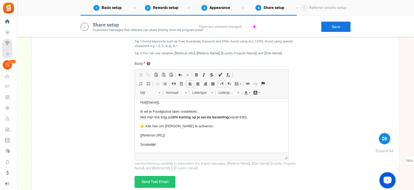
scroll to position [898, 0]
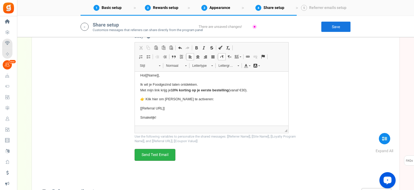
click at [168, 155] on link "Send Test Email" at bounding box center [154, 155] width 41 height 12
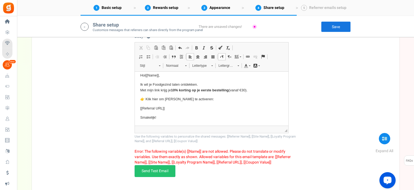
click at [262, 119] on p "Smakelijk!" at bounding box center [211, 118] width 143 height 6
click at [146, 76] on span "[[Name]]" at bounding box center [151, 75] width 13 height 4
click at [309, 126] on div "Email Facebook LinkedIn Twitter WhatsApp INFO Email share is currently disabled…" at bounding box center [215, 63] width 359 height 266
click at [170, 171] on link "Send Test Email" at bounding box center [154, 171] width 41 height 12
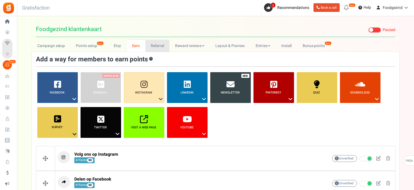
click at [159, 45] on link "Referral" at bounding box center [157, 46] width 24 height 12
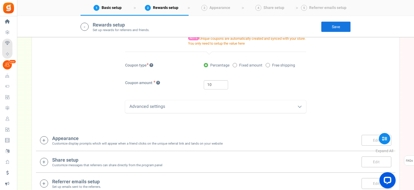
scroll to position [243, 0]
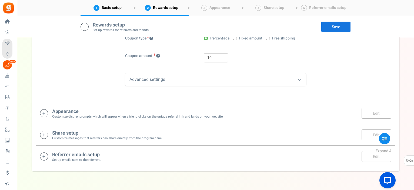
click at [80, 113] on h4 "Appearance" at bounding box center [137, 111] width 170 height 5
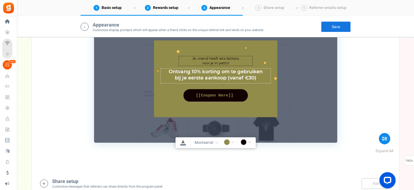
scroll to position [491, 0]
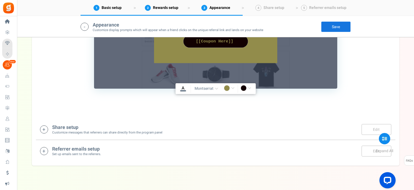
click at [69, 126] on h4 "Share setup" at bounding box center [107, 127] width 110 height 5
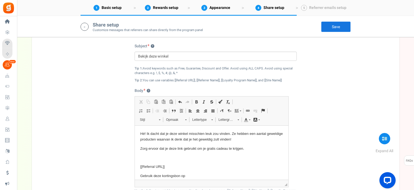
scroll to position [621, 0]
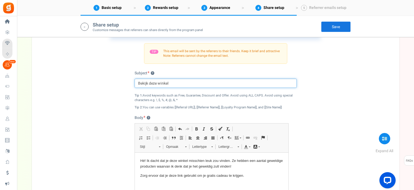
drag, startPoint x: 173, startPoint y: 84, endPoint x: 129, endPoint y: 86, distance: 44.1
click at [129, 86] on div "Email Facebook LinkedIn Twitter WhatsApp INFO Email share is currently disabled…" at bounding box center [215, 136] width 359 height 250
paste input "Ik trakteer je bij Foodgezind!"
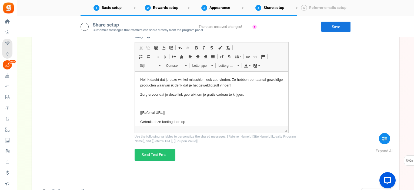
scroll to position [729, 0]
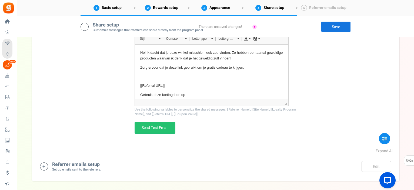
type input "Ik trakteer je bij Foodgezind!"
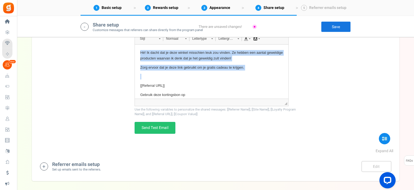
drag, startPoint x: 246, startPoint y: 71, endPoint x: 138, endPoint y: 52, distance: 109.9
click at [138, 52] on html "Hé! Ik dacht dat je deze winkel misschien leuk zou vinden. Ze hebben een aantal…" at bounding box center [210, 88] width 153 height 86
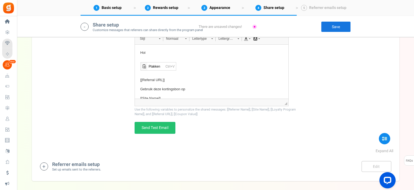
scroll to position [0, 0]
click at [148, 67] on span "Plakken" at bounding box center [155, 66] width 17 height 8
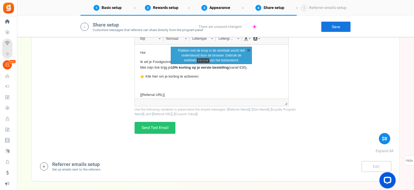
click at [249, 49] on link "X" at bounding box center [248, 49] width 5 height 5
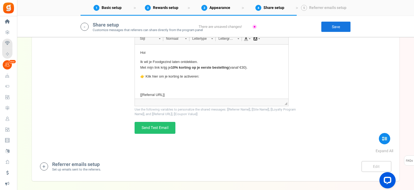
click at [174, 82] on body "Hoi Ik wil je Foodgezind laten ontdekken. Met mijn link krijg je 10% korting op…" at bounding box center [211, 92] width 143 height 84
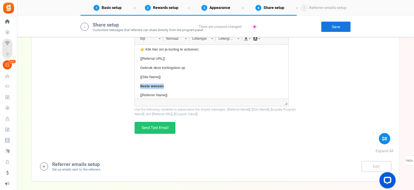
drag, startPoint x: 163, startPoint y: 86, endPoint x: 140, endPoint y: 85, distance: 23.2
click at [140, 85] on p "Beste wensen" at bounding box center [211, 86] width 143 height 6
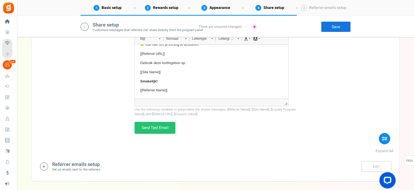
click at [330, 25] on link "Save" at bounding box center [336, 26] width 30 height 11
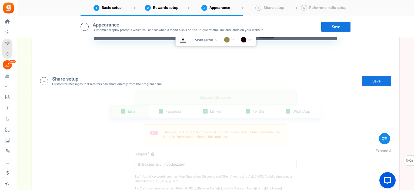
scroll to position [513, 0]
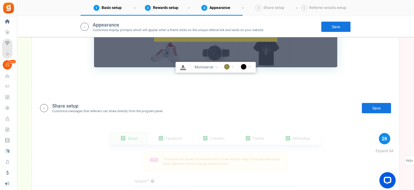
click at [376, 110] on link "Save" at bounding box center [376, 108] width 30 height 11
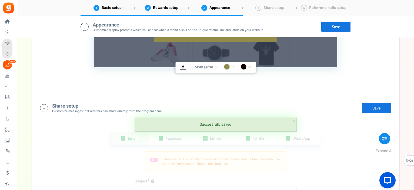
click at [340, 29] on link "Save" at bounding box center [336, 26] width 30 height 11
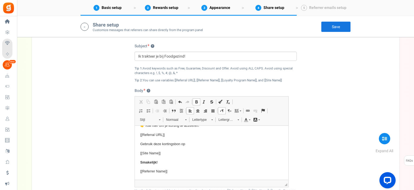
scroll to position [729, 0]
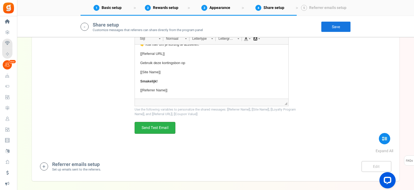
click at [162, 127] on link "Send Test Email" at bounding box center [154, 128] width 41 height 12
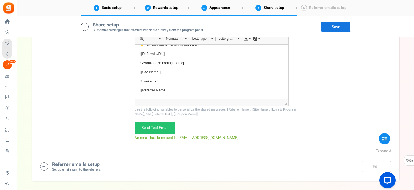
click at [62, 162] on h4 "Referrer emails setup" at bounding box center [76, 164] width 49 height 5
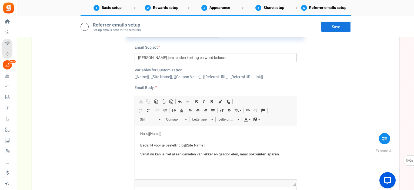
scroll to position [867, 0]
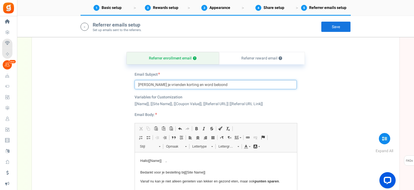
drag, startPoint x: 220, startPoint y: 87, endPoint x: 137, endPoint y: 84, distance: 83.2
click at [137, 84] on input "[PERSON_NAME] je vrienden korting en word beloond" at bounding box center [215, 84] width 162 height 9
paste input "Nodig je vrienden uit en spaar extra punten"
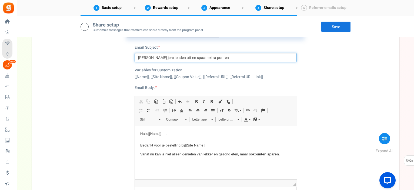
scroll to position [786, 0]
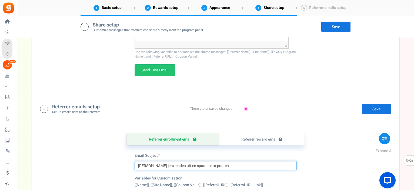
type input "Nodig je vrienden uit en spaar extra punten"
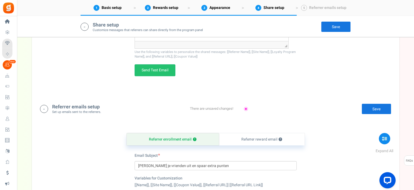
click at [381, 107] on link "Save" at bounding box center [376, 108] width 30 height 11
click at [375, 109] on link "Save" at bounding box center [376, 108] width 30 height 11
click at [330, 27] on link "Save" at bounding box center [336, 26] width 30 height 11
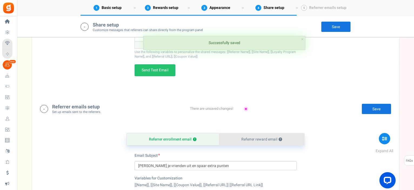
click at [254, 140] on link "Referrer reward email ?" at bounding box center [262, 139] width 86 height 12
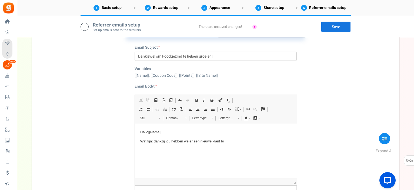
scroll to position [867, 0]
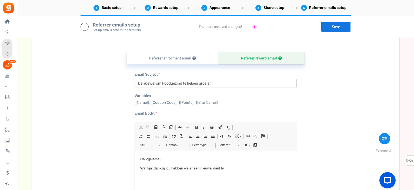
click at [338, 29] on link "Save" at bounding box center [336, 26] width 30 height 11
click at [334, 28] on link "Save" at bounding box center [336, 26] width 30 height 11
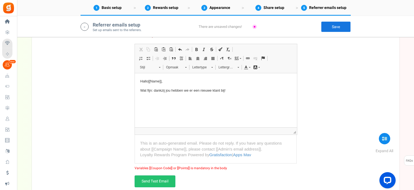
scroll to position [972, 0]
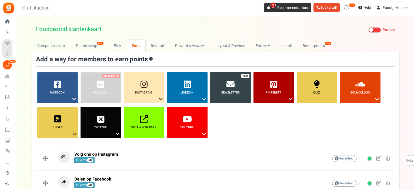
click at [288, 8] on span "Recommendations" at bounding box center [293, 8] width 32 height 6
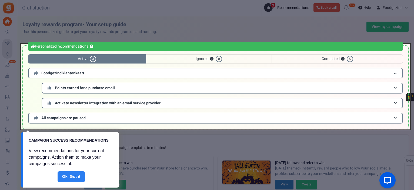
click at [73, 176] on link "Done" at bounding box center [72, 176] width 28 height 11
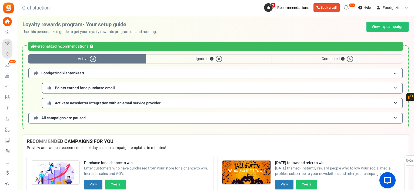
click at [83, 88] on span "Points earned for a purchase email" at bounding box center [85, 88] width 60 height 6
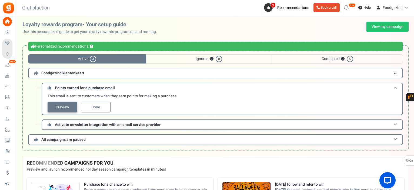
click at [69, 108] on link "Preview" at bounding box center [63, 107] width 30 height 11
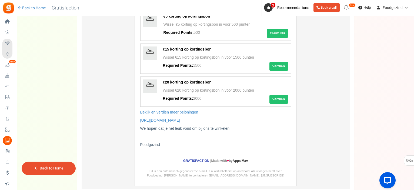
scroll to position [216, 0]
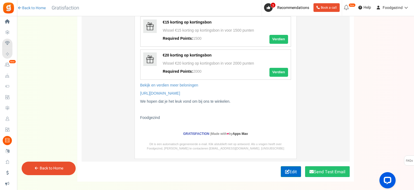
click at [286, 170] on icon at bounding box center [287, 171] width 4 height 4
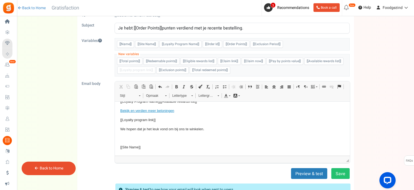
scroll to position [113, 0]
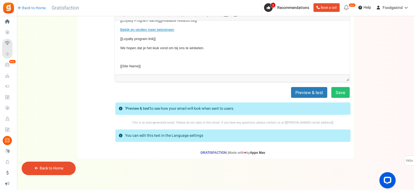
click at [189, 107] on p "'Preview & test' to see how your email will look when sent to users." at bounding box center [179, 108] width 109 height 5
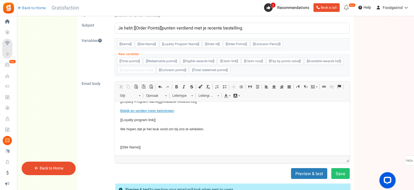
scroll to position [0, 0]
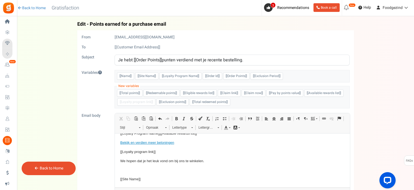
click at [51, 167] on link "Back to Home" at bounding box center [51, 168] width 23 height 6
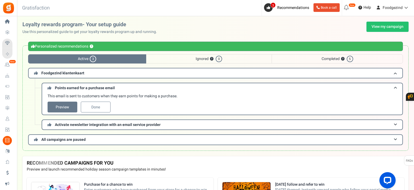
click at [238, 59] on span "Ignored ? 0" at bounding box center [209, 58] width 126 height 9
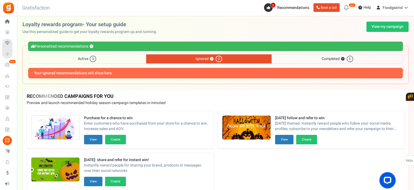
click at [323, 56] on span "Completed ? 5" at bounding box center [336, 58] width 131 height 9
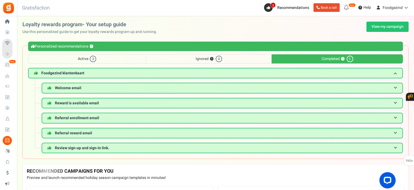
click at [104, 57] on span "Active 3" at bounding box center [87, 58] width 118 height 9
